Goal: Information Seeking & Learning: Learn about a topic

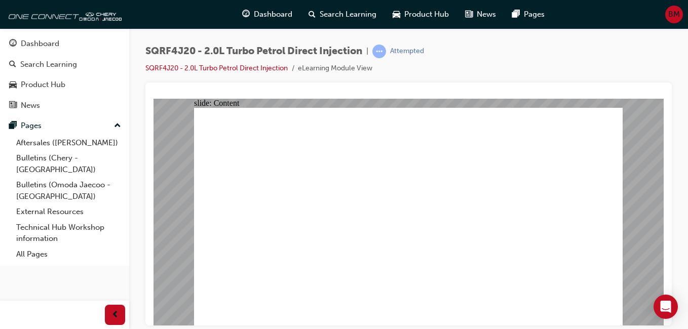
drag, startPoint x: 364, startPoint y: 166, endPoint x: 348, endPoint y: 176, distance: 19.1
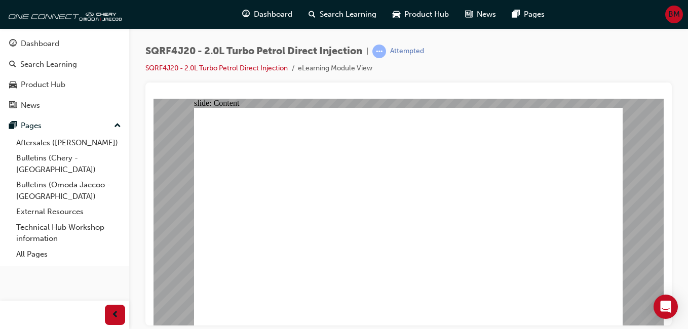
drag, startPoint x: 476, startPoint y: 229, endPoint x: 390, endPoint y: 226, distance: 86.7
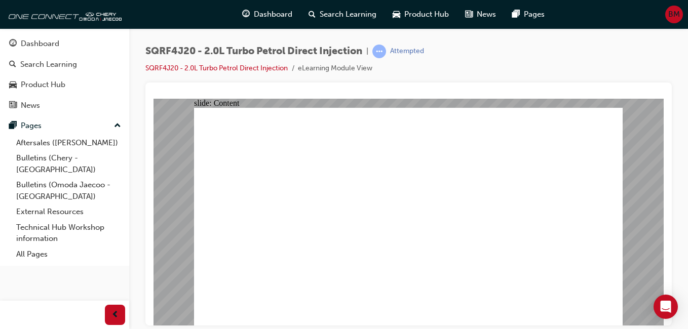
drag, startPoint x: 345, startPoint y: 232, endPoint x: 297, endPoint y: 235, distance: 48.2
drag, startPoint x: 287, startPoint y: 246, endPoint x: 306, endPoint y: 279, distance: 38.6
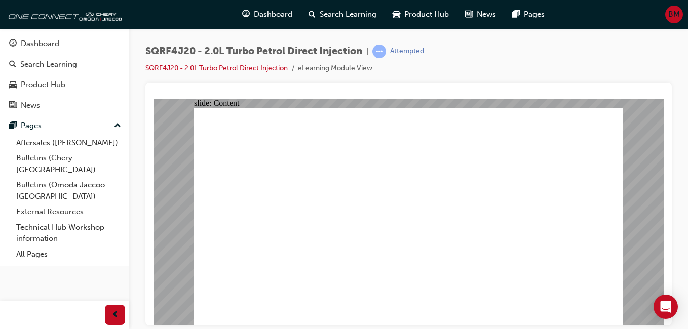
drag, startPoint x: 419, startPoint y: 188, endPoint x: 500, endPoint y: 128, distance: 100.7
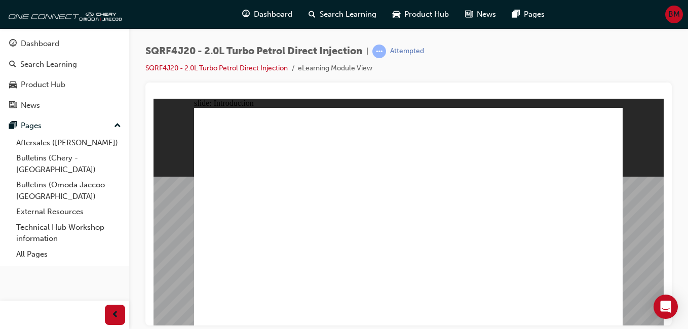
drag, startPoint x: 226, startPoint y: 281, endPoint x: 231, endPoint y: 278, distance: 5.2
drag, startPoint x: 333, startPoint y: 284, endPoint x: 339, endPoint y: 282, distance: 5.8
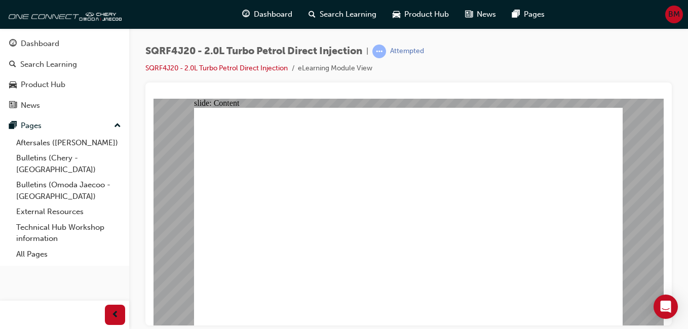
drag, startPoint x: 519, startPoint y: 241, endPoint x: 360, endPoint y: 252, distance: 159.5
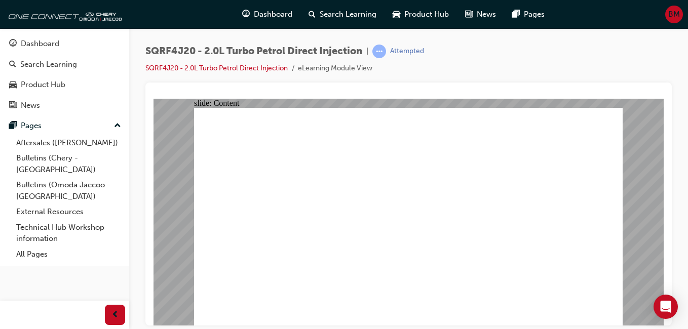
drag, startPoint x: 360, startPoint y: 252, endPoint x: 285, endPoint y: 250, distance: 75.0
drag, startPoint x: 328, startPoint y: 207, endPoint x: 343, endPoint y: 197, distance: 18.3
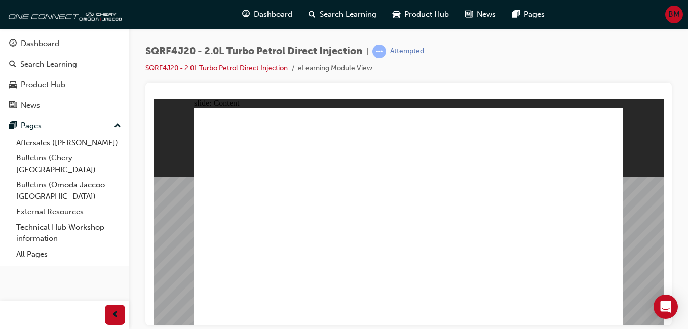
drag, startPoint x: 611, startPoint y: 321, endPoint x: 610, endPoint y: 314, distance: 7.1
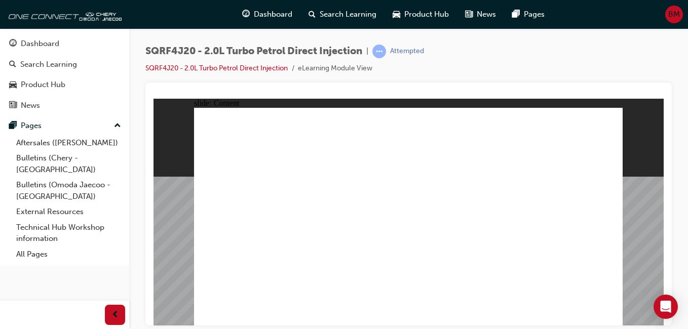
drag, startPoint x: 350, startPoint y: 286, endPoint x: 313, endPoint y: 291, distance: 37.3
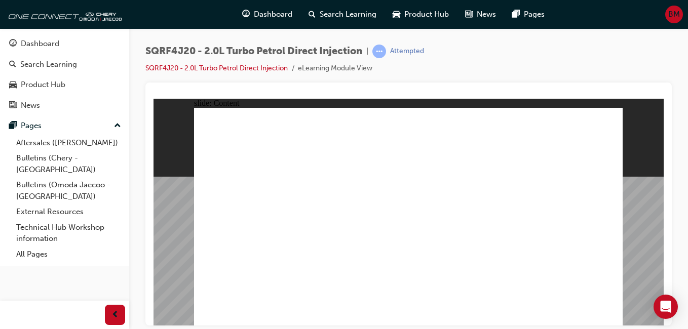
drag, startPoint x: 572, startPoint y: 214, endPoint x: 574, endPoint y: 220, distance: 5.8
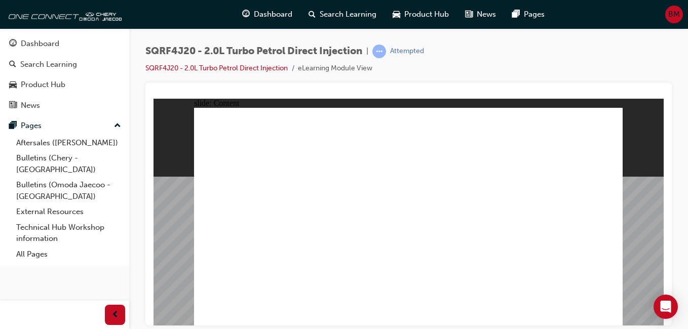
drag, startPoint x: 368, startPoint y: 278, endPoint x: 393, endPoint y: 256, distance: 33.0
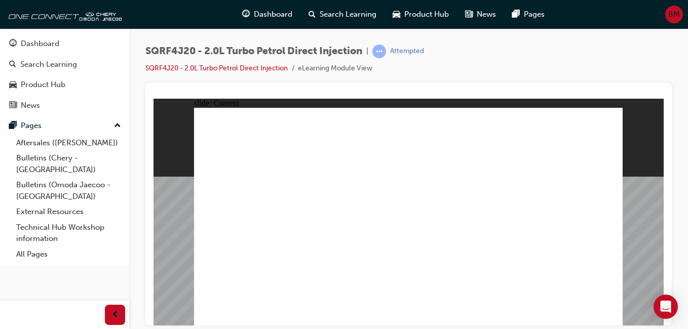
drag, startPoint x: 534, startPoint y: 207, endPoint x: 629, endPoint y: 138, distance: 116.7
drag, startPoint x: 282, startPoint y: 240, endPoint x: 287, endPoint y: 221, distance: 19.4
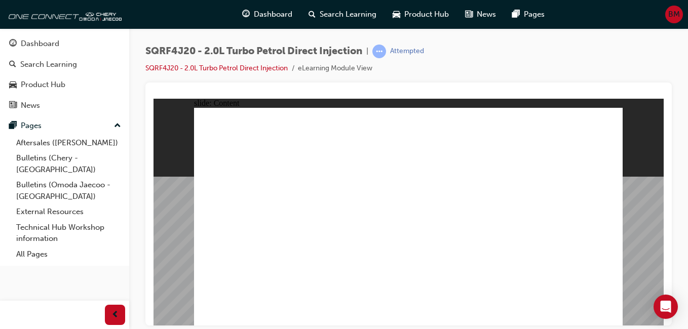
drag, startPoint x: 288, startPoint y: 215, endPoint x: 288, endPoint y: 206, distance: 9.6
drag, startPoint x: 289, startPoint y: 194, endPoint x: 304, endPoint y: 154, distance: 42.6
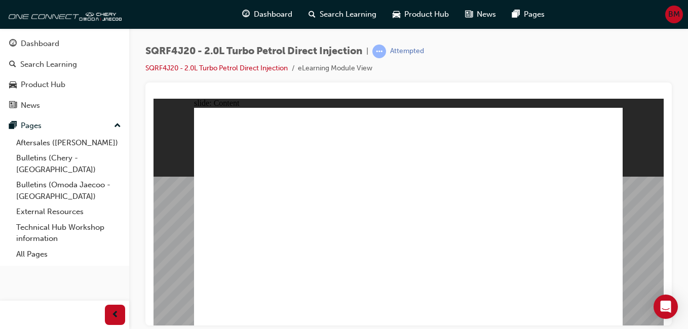
drag, startPoint x: 306, startPoint y: 148, endPoint x: 322, endPoint y: 135, distance: 20.2
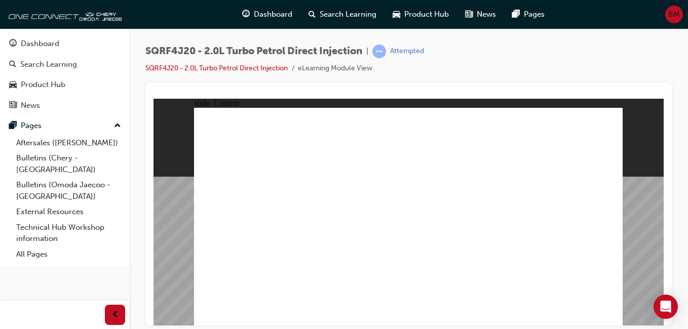
drag, startPoint x: 446, startPoint y: 163, endPoint x: 413, endPoint y: 235, distance: 79.6
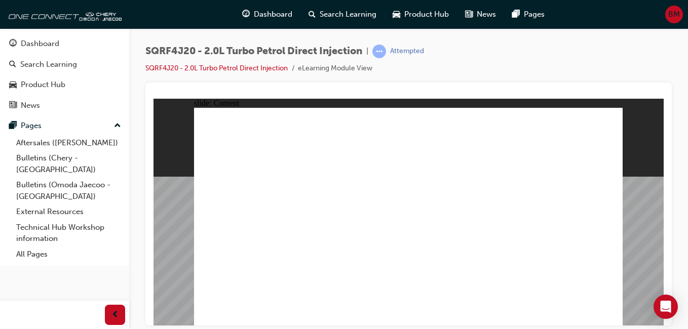
drag, startPoint x: 409, startPoint y: 273, endPoint x: 414, endPoint y: 268, distance: 6.9
drag, startPoint x: 597, startPoint y: 191, endPoint x: 578, endPoint y: 196, distance: 19.2
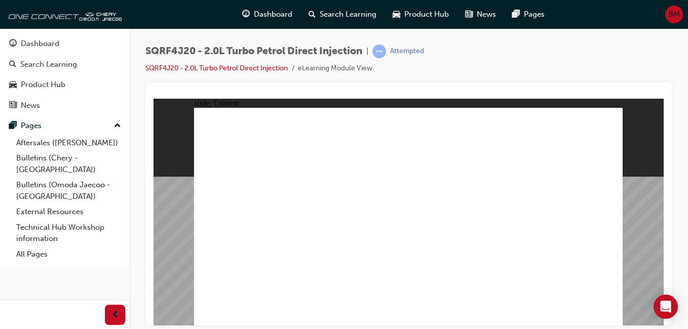
drag, startPoint x: 268, startPoint y: 216, endPoint x: 358, endPoint y: 196, distance: 91.9
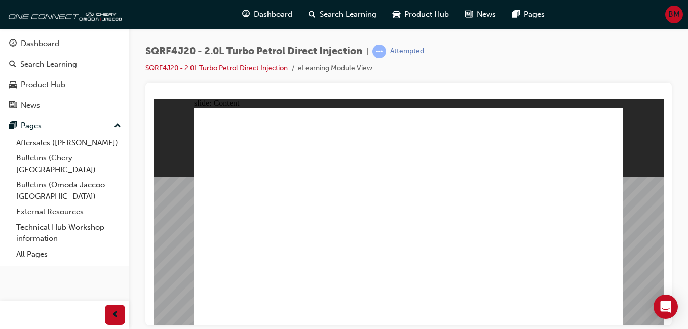
drag, startPoint x: 310, startPoint y: 226, endPoint x: 339, endPoint y: 231, distance: 30.4
drag, startPoint x: 388, startPoint y: 295, endPoint x: 401, endPoint y: 289, distance: 14.0
